Goal: Task Accomplishment & Management: Use online tool/utility

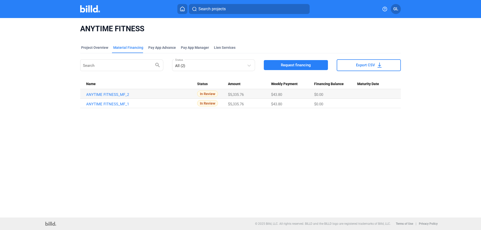
click at [86, 8] on img at bounding box center [90, 8] width 20 height 7
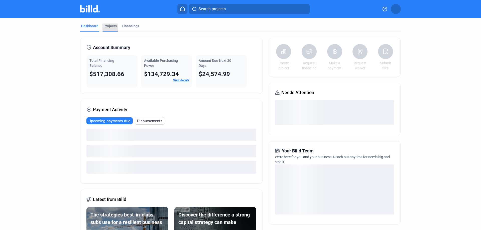
click at [106, 26] on div "Projects" at bounding box center [110, 26] width 13 height 5
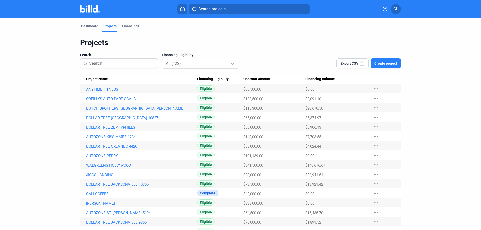
click at [106, 61] on input at bounding box center [121, 63] width 65 height 11
click at [114, 98] on link "OREILLYS AUTO PART OCALA" at bounding box center [141, 99] width 111 height 5
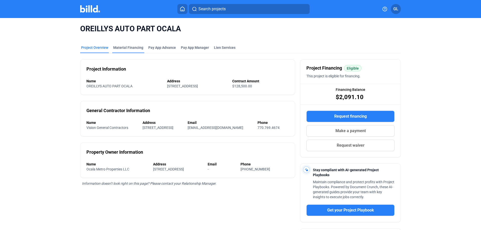
click at [125, 37] on div "OREILLYS AUTO PART OCALA" at bounding box center [240, 29] width 321 height 22
click at [121, 48] on div "Material Financing" at bounding box center [128, 47] width 30 height 5
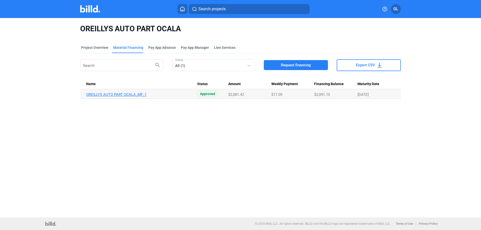
click at [131, 93] on link "OREILLYS AUTO PART OCALA_MF_1" at bounding box center [141, 95] width 111 height 5
click at [86, 6] on img at bounding box center [90, 8] width 20 height 7
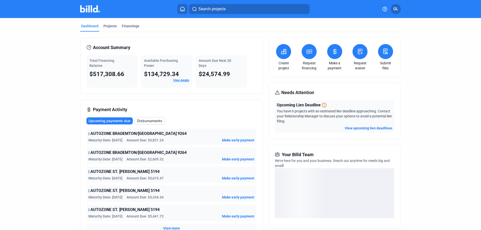
click at [358, 54] on icon at bounding box center [360, 52] width 6 height 6
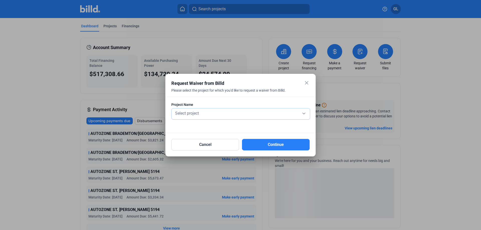
click at [205, 115] on div "Select project" at bounding box center [240, 113] width 133 height 7
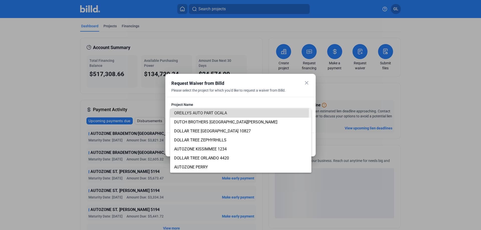
click at [205, 113] on span "OREILLYS AUTO PART OCALA" at bounding box center [200, 113] width 53 height 5
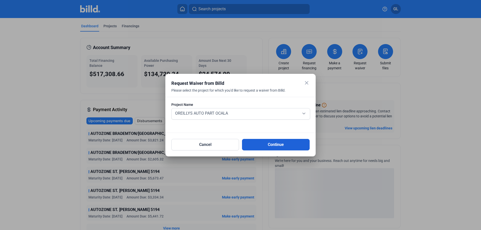
click at [273, 146] on button "Continue" at bounding box center [276, 145] width 68 height 12
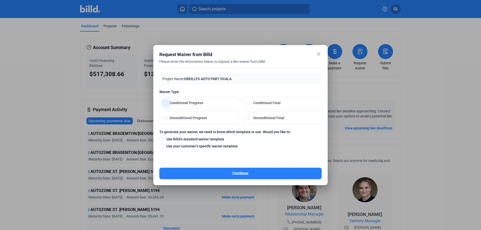
click at [165, 102] on span at bounding box center [166, 103] width 4 height 4
click at [165, 102] on input "Conditional Progress" at bounding box center [166, 103] width 4 height 5
radio input "true"
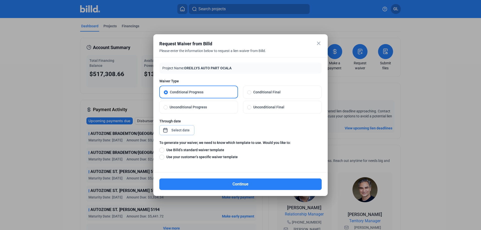
click at [183, 131] on div "close Request Waiver from Billd Please enter the information below to request a…" at bounding box center [240, 115] width 481 height 230
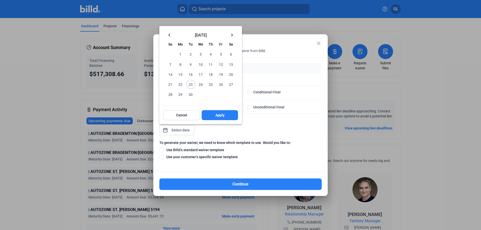
click at [212, 84] on span "25" at bounding box center [210, 84] width 9 height 9
click at [216, 114] on span "Apply" at bounding box center [220, 115] width 9 height 5
type input "[DATE]"
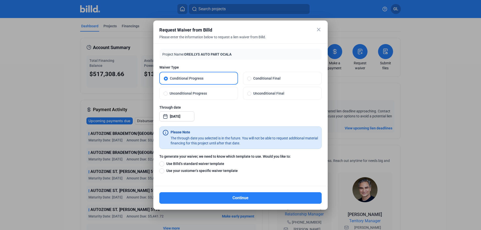
click at [161, 171] on span at bounding box center [161, 171] width 5 height 5
click at [161, 171] on input "Use your customer’s specific waiver template" at bounding box center [161, 171] width 5 height 6
radio input "true"
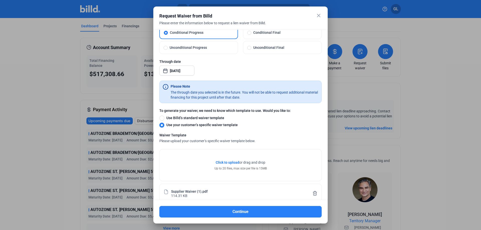
scroll to position [42, 0]
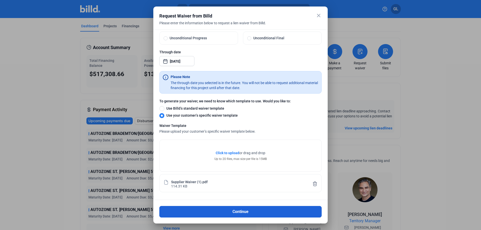
click at [230, 213] on button "Continue" at bounding box center [240, 212] width 162 height 12
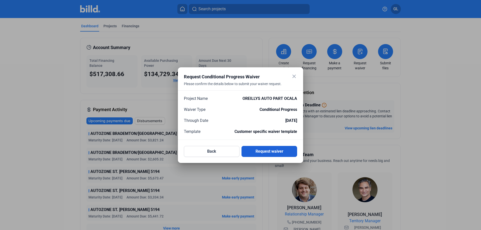
click at [272, 153] on button "Request waiver" at bounding box center [270, 151] width 56 height 11
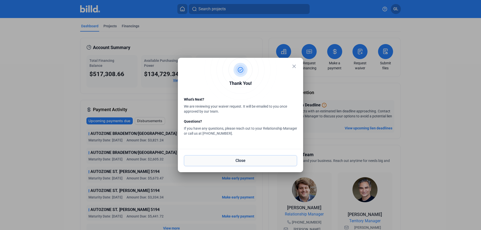
click at [244, 160] on button "Close" at bounding box center [240, 160] width 113 height 11
